Goal: Transaction & Acquisition: Purchase product/service

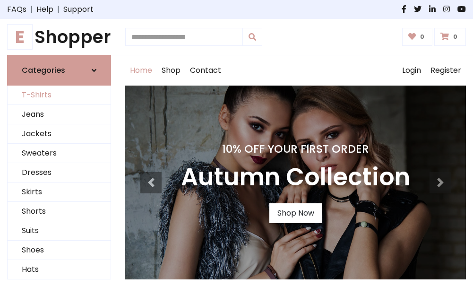
click at [59, 95] on link "T-Shirts" at bounding box center [59, 94] width 103 height 19
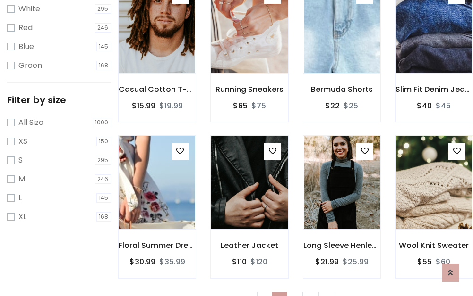
scroll to position [17, 0]
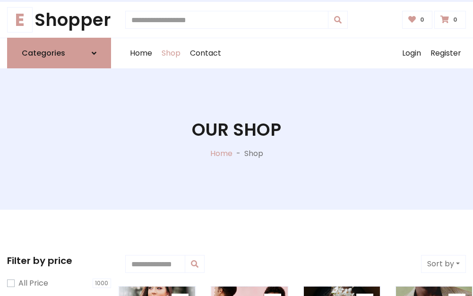
click at [236, 139] on h1 "Our Shop" at bounding box center [236, 129] width 89 height 21
click at [295, 53] on div "Home Shop Contact Log out Login Register" at bounding box center [295, 53] width 340 height 30
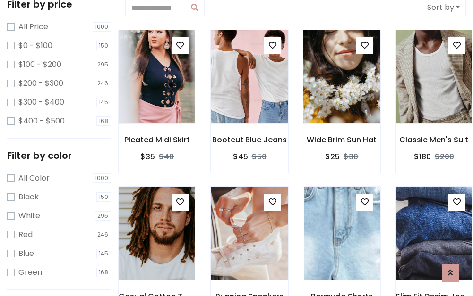
click at [341, 77] on img at bounding box center [341, 60] width 91 height 227
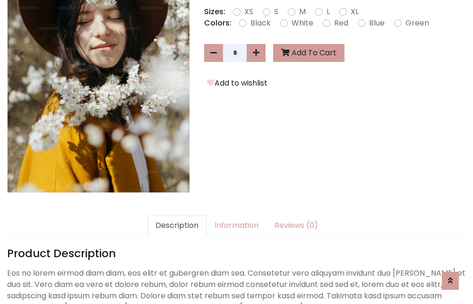
scroll to position [231, 0]
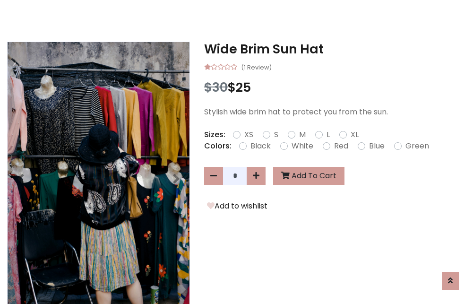
click at [335, 49] on h3 "Wide Brim Sun Hat" at bounding box center [335, 49] width 262 height 15
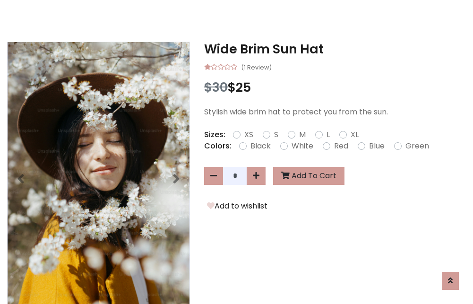
click at [335, 49] on h3 "Wide Brim Sun Hat" at bounding box center [335, 49] width 262 height 15
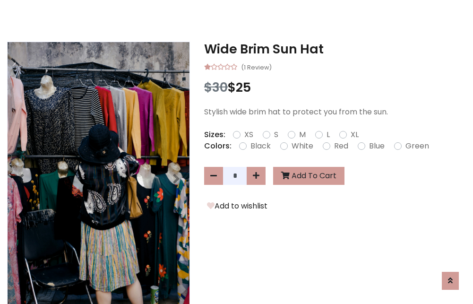
click at [335, 49] on h3 "Wide Brim Sun Hat" at bounding box center [335, 49] width 262 height 15
